Goal: Task Accomplishment & Management: Use online tool/utility

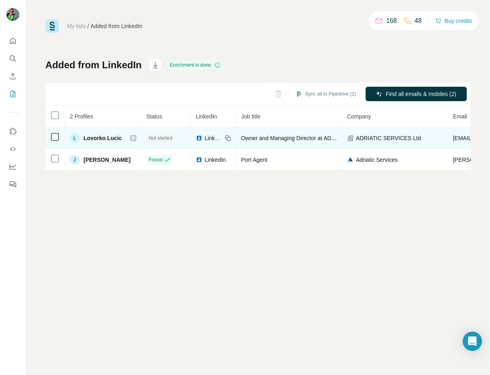
click at [162, 138] on span "Not started" at bounding box center [161, 137] width 24 height 7
